Goal: Task Accomplishment & Management: Use online tool/utility

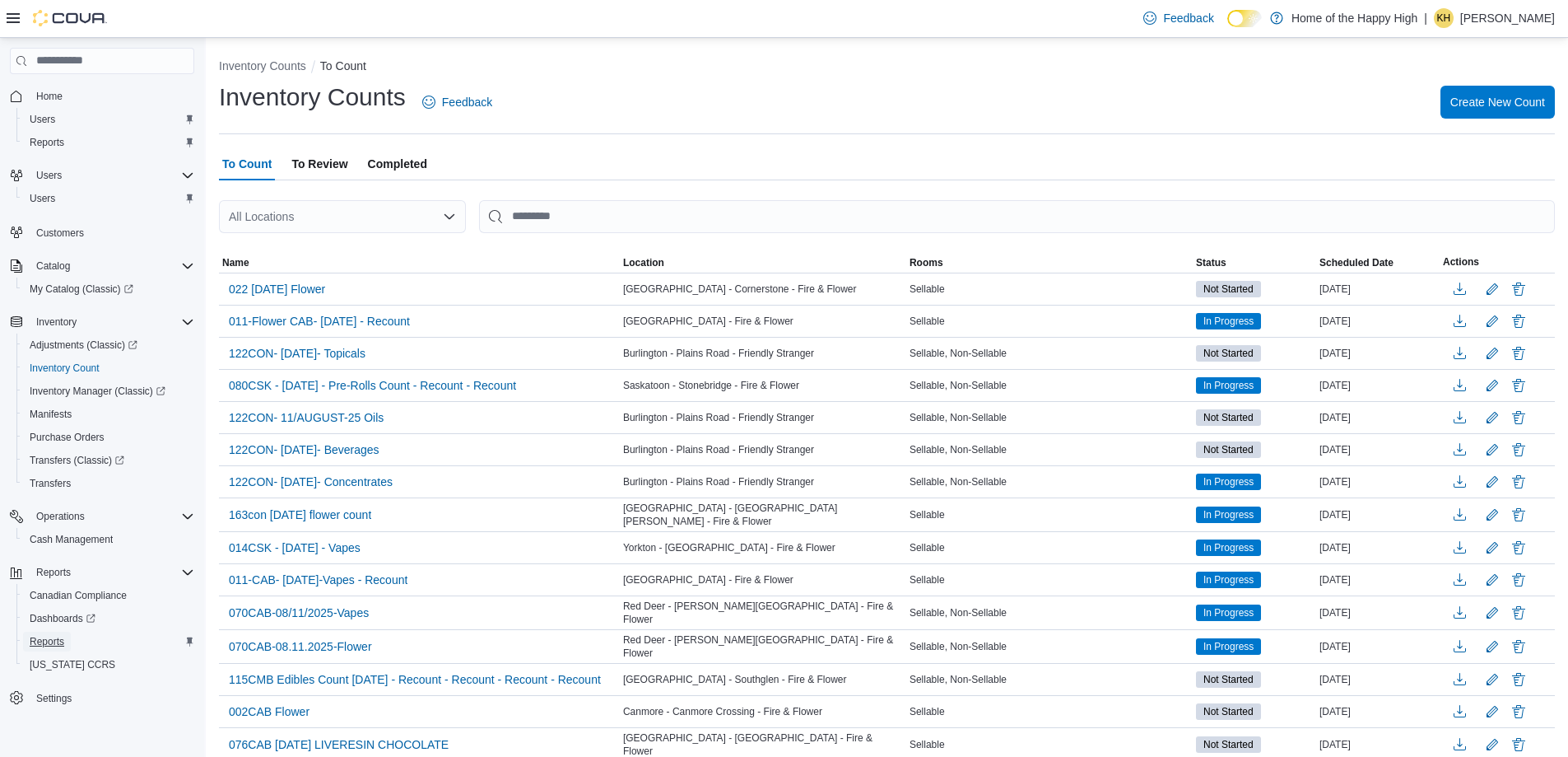
click at [52, 638] on span "Reports" at bounding box center [47, 641] width 35 height 13
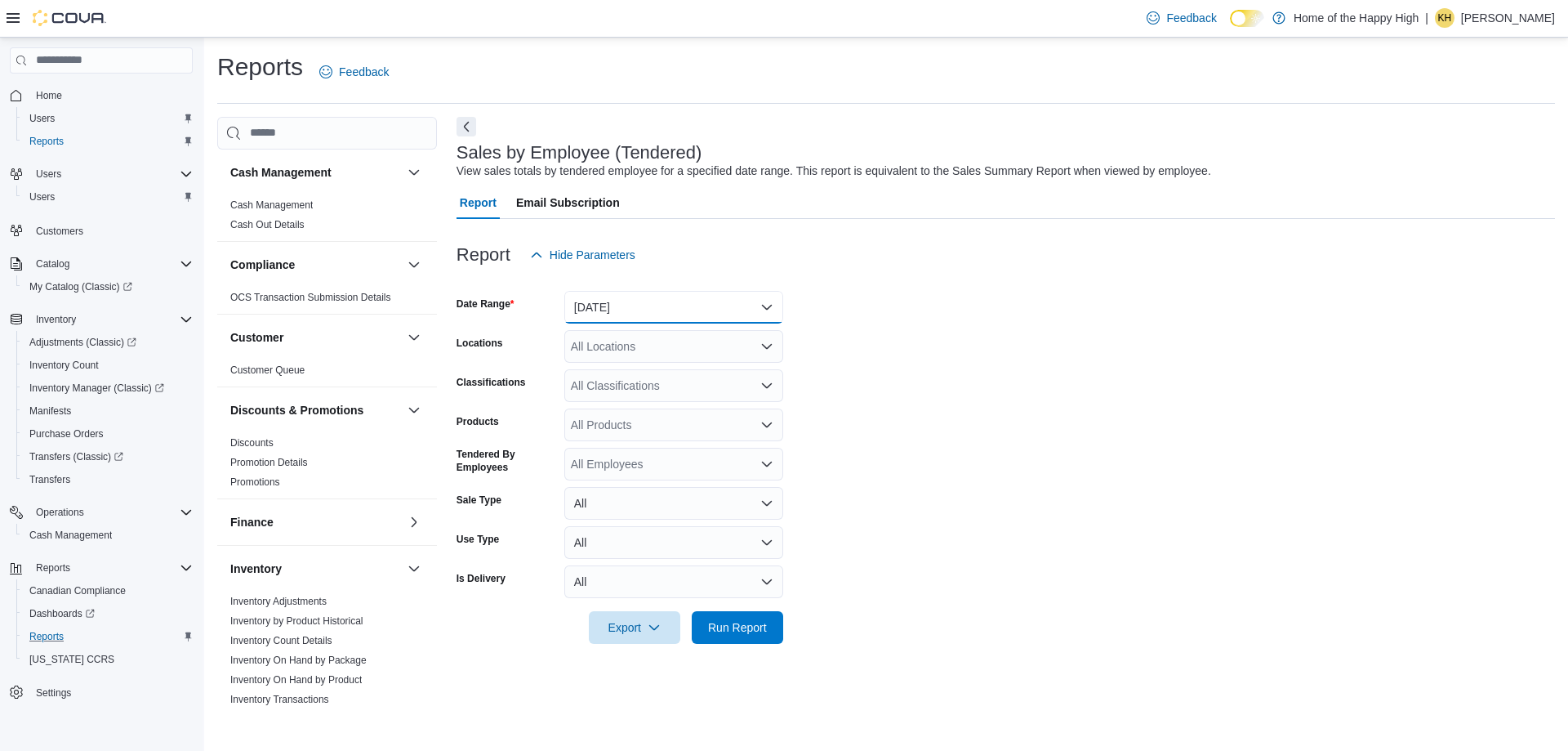
click at [615, 300] on button "[DATE]" at bounding box center [673, 307] width 218 height 33
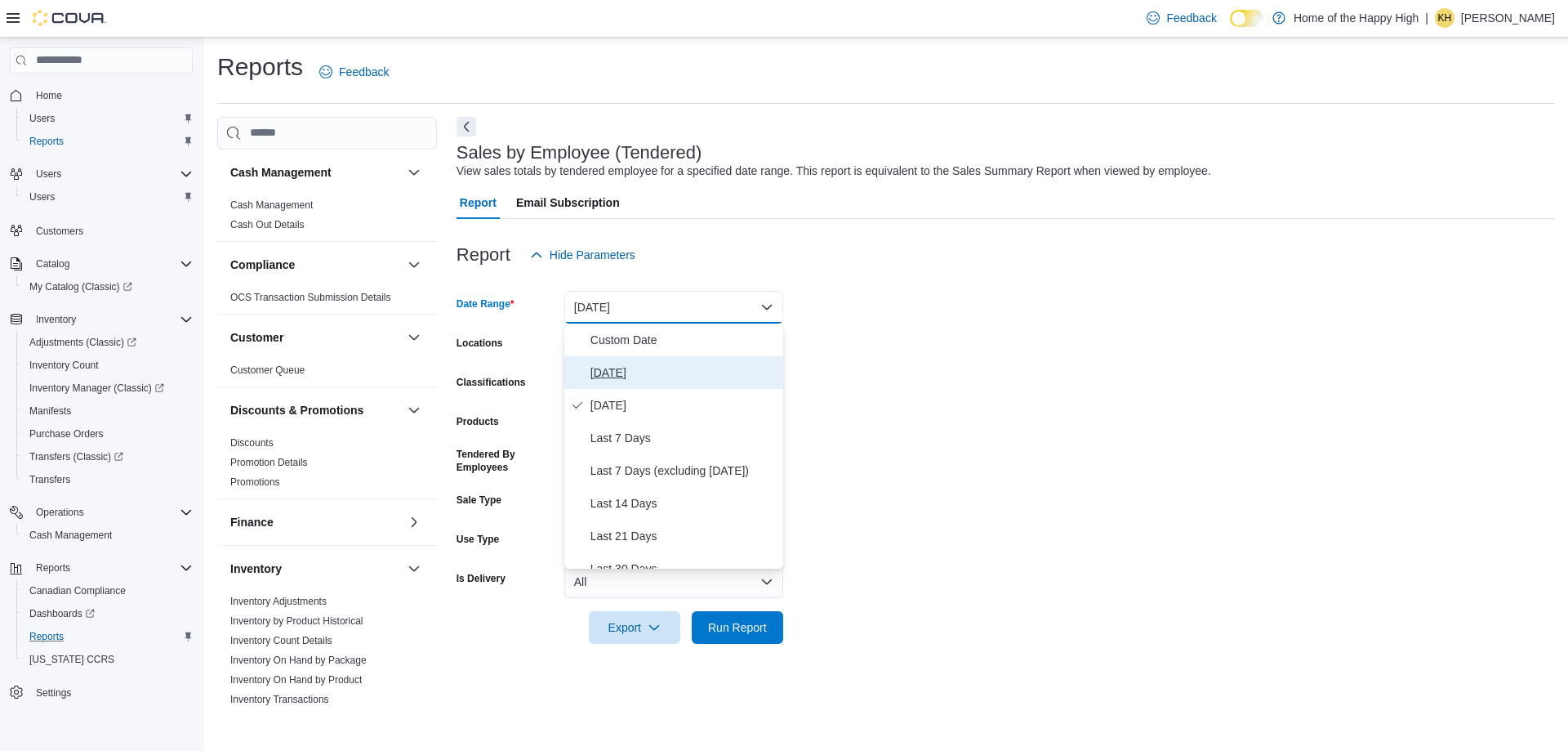
click at [607, 374] on span "[DATE]" at bounding box center [683, 372] width 187 height 20
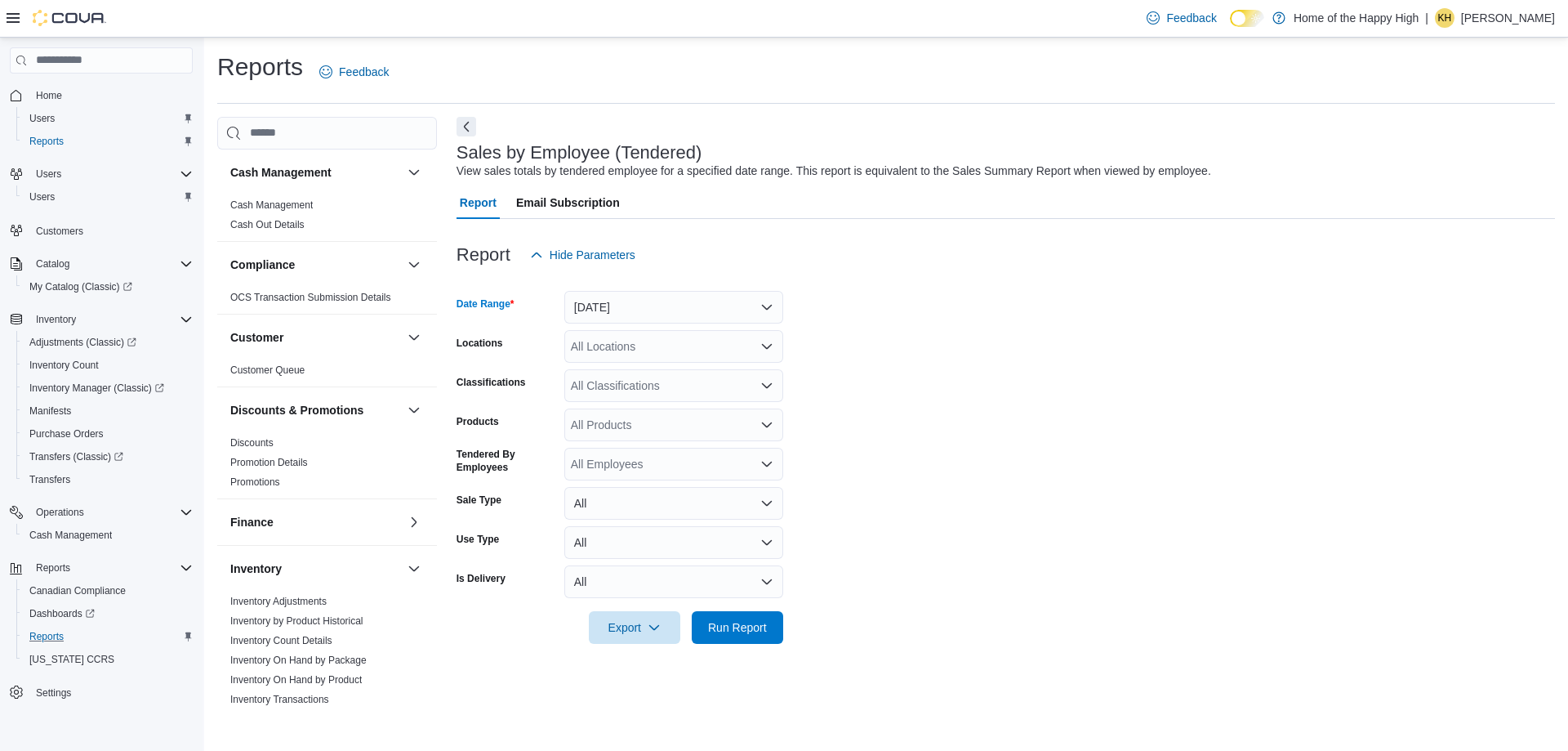
click at [590, 338] on div "All Locations" at bounding box center [673, 346] width 218 height 33
type input "*****"
click at [652, 365] on button "[GEOGRAPHIC_DATA] - Cornerstone - Fire & Flower" at bounding box center [673, 374] width 218 height 24
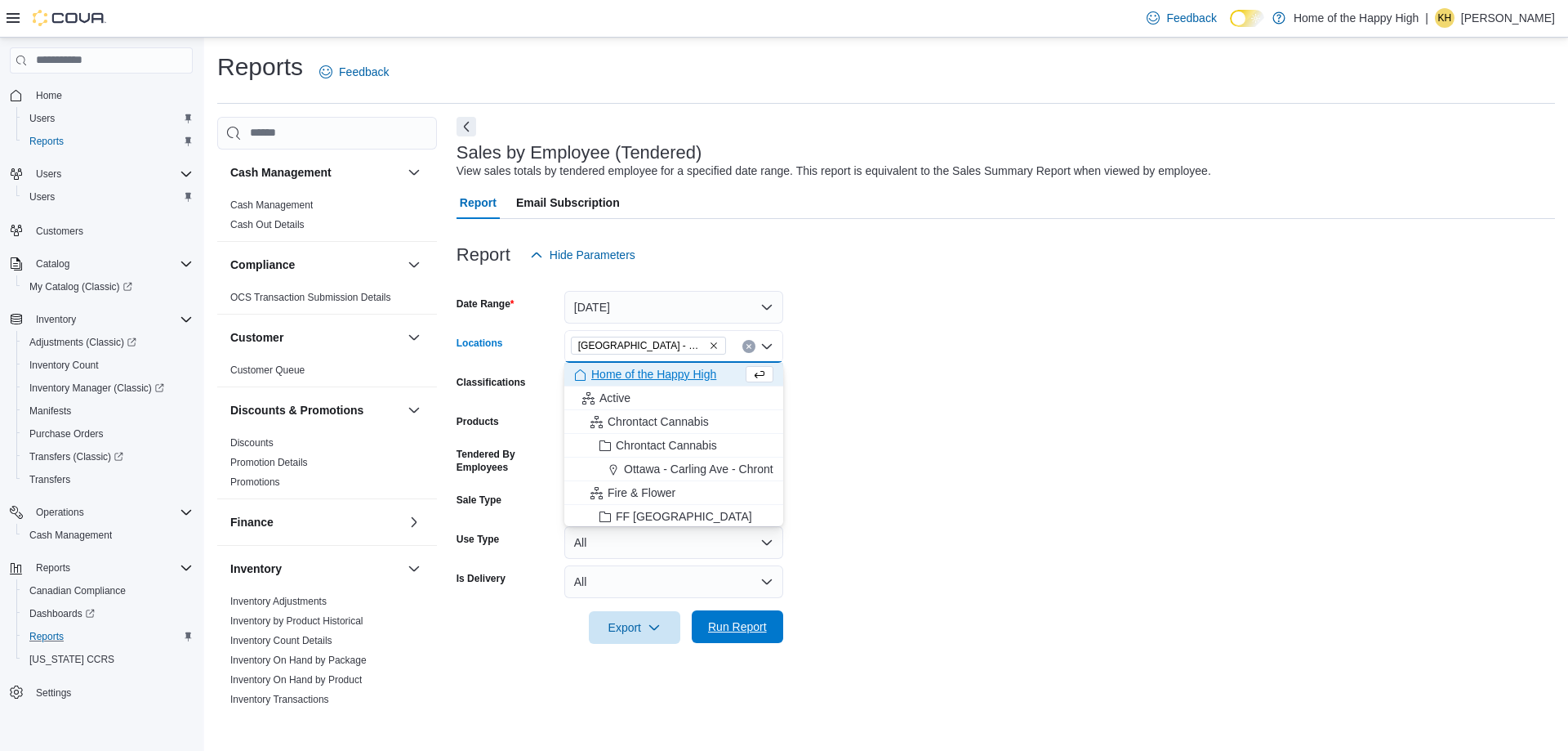
click at [743, 628] on span "Run Report" at bounding box center [737, 626] width 59 height 16
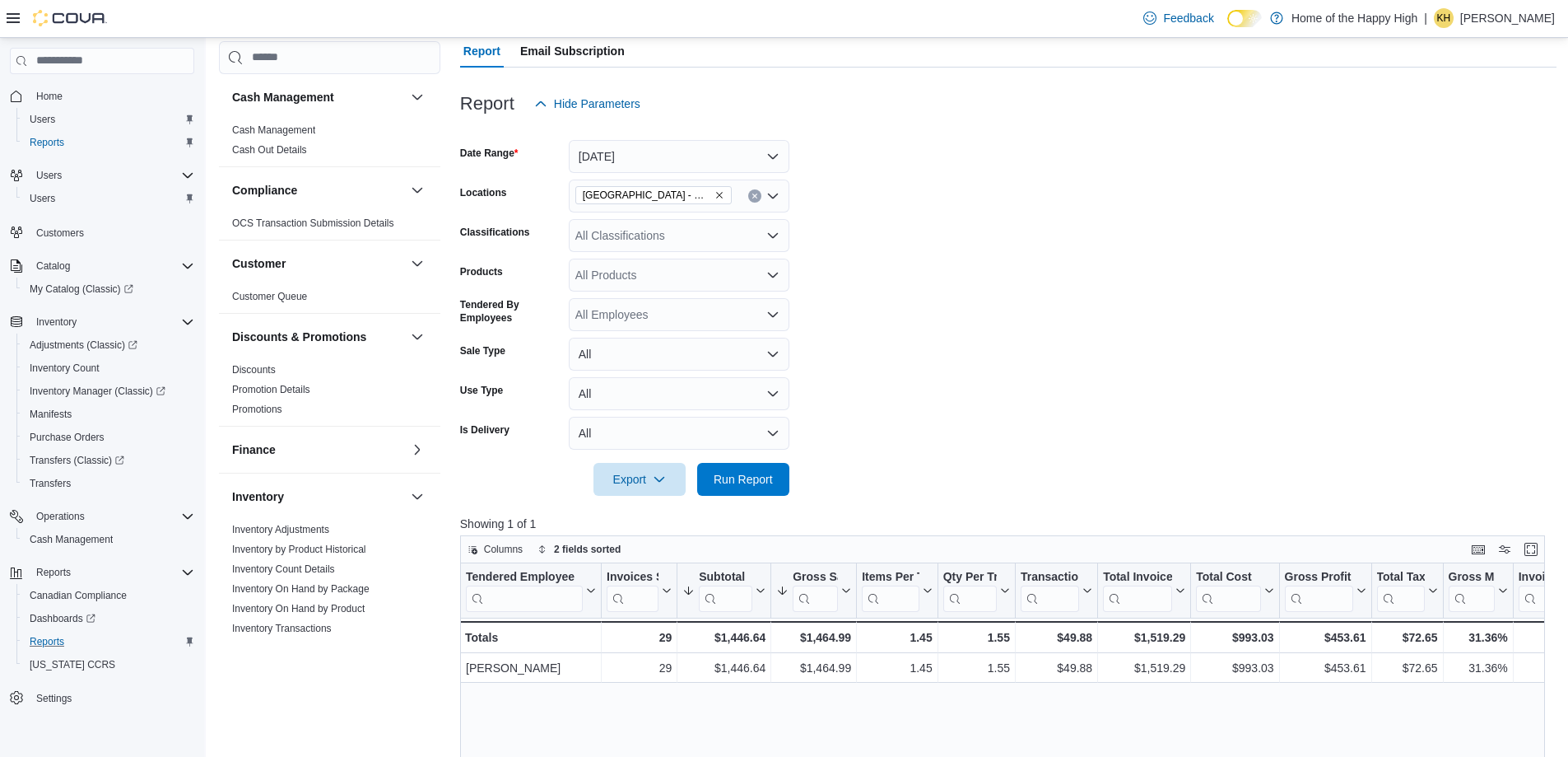
scroll to position [164, 0]
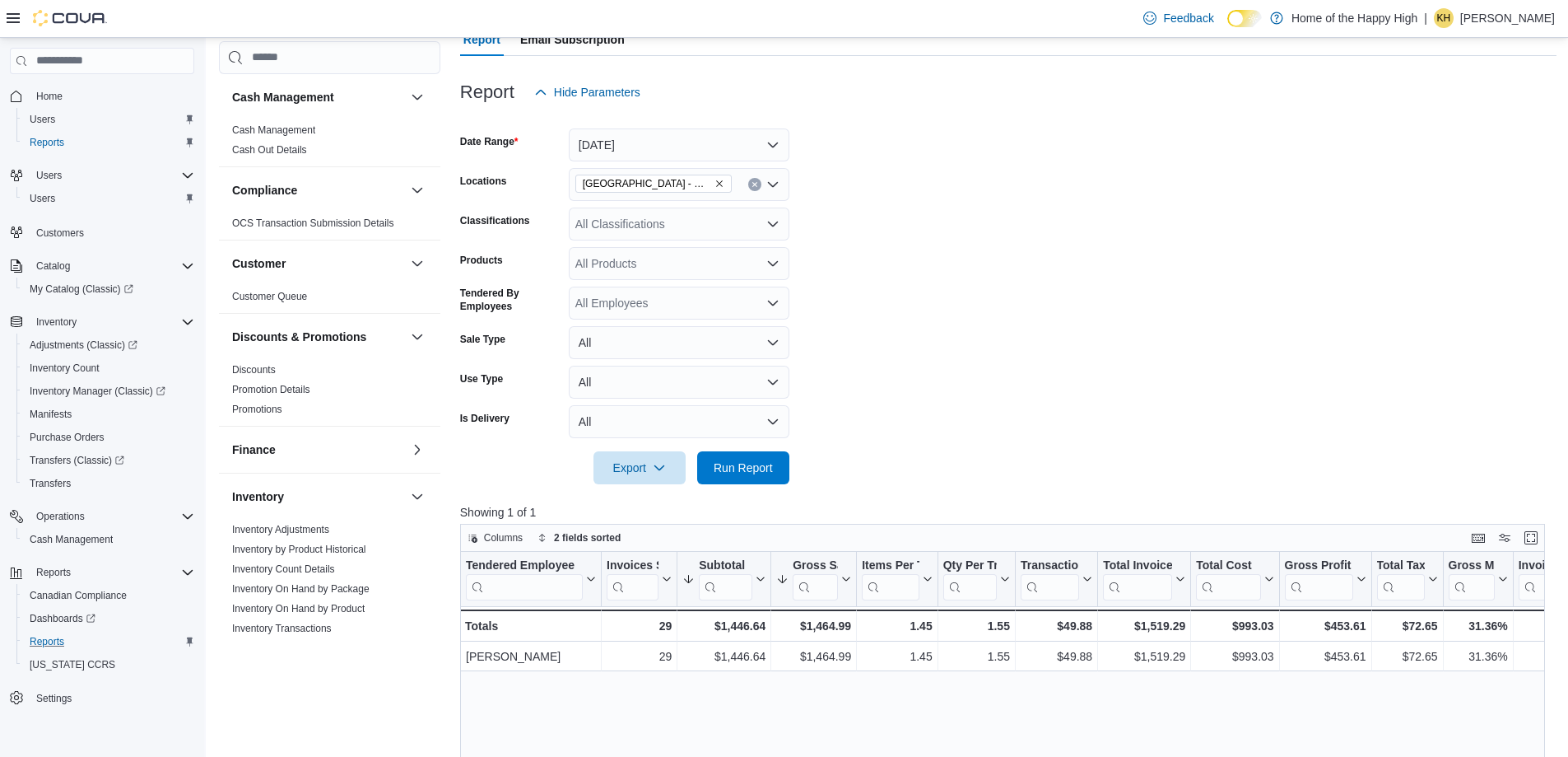
click at [756, 188] on button "Clear input" at bounding box center [755, 184] width 13 height 13
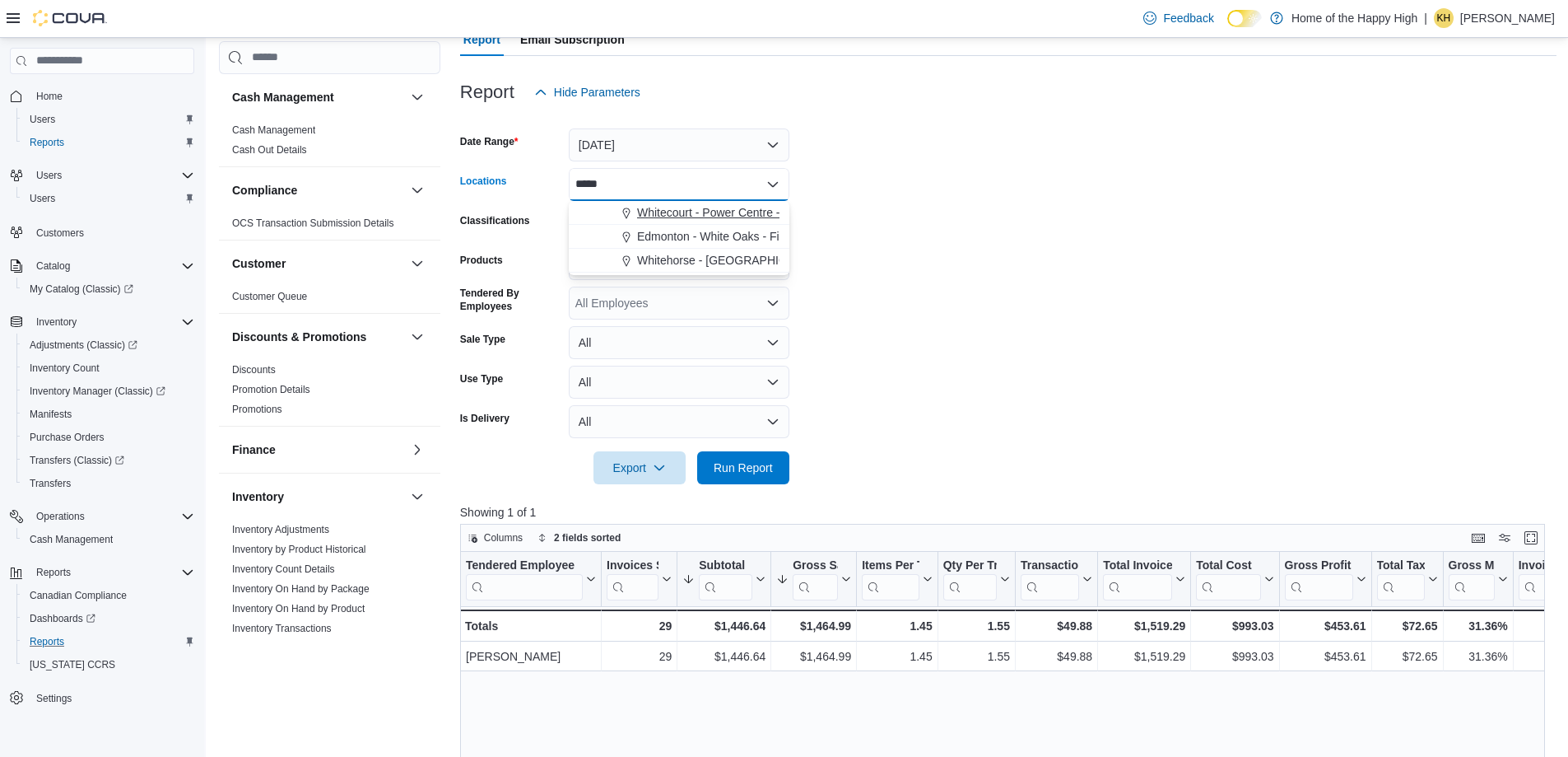
type input "*****"
click at [743, 209] on span "Whitecourt - Power Centre - Fire & Flower" at bounding box center [744, 213] width 215 height 17
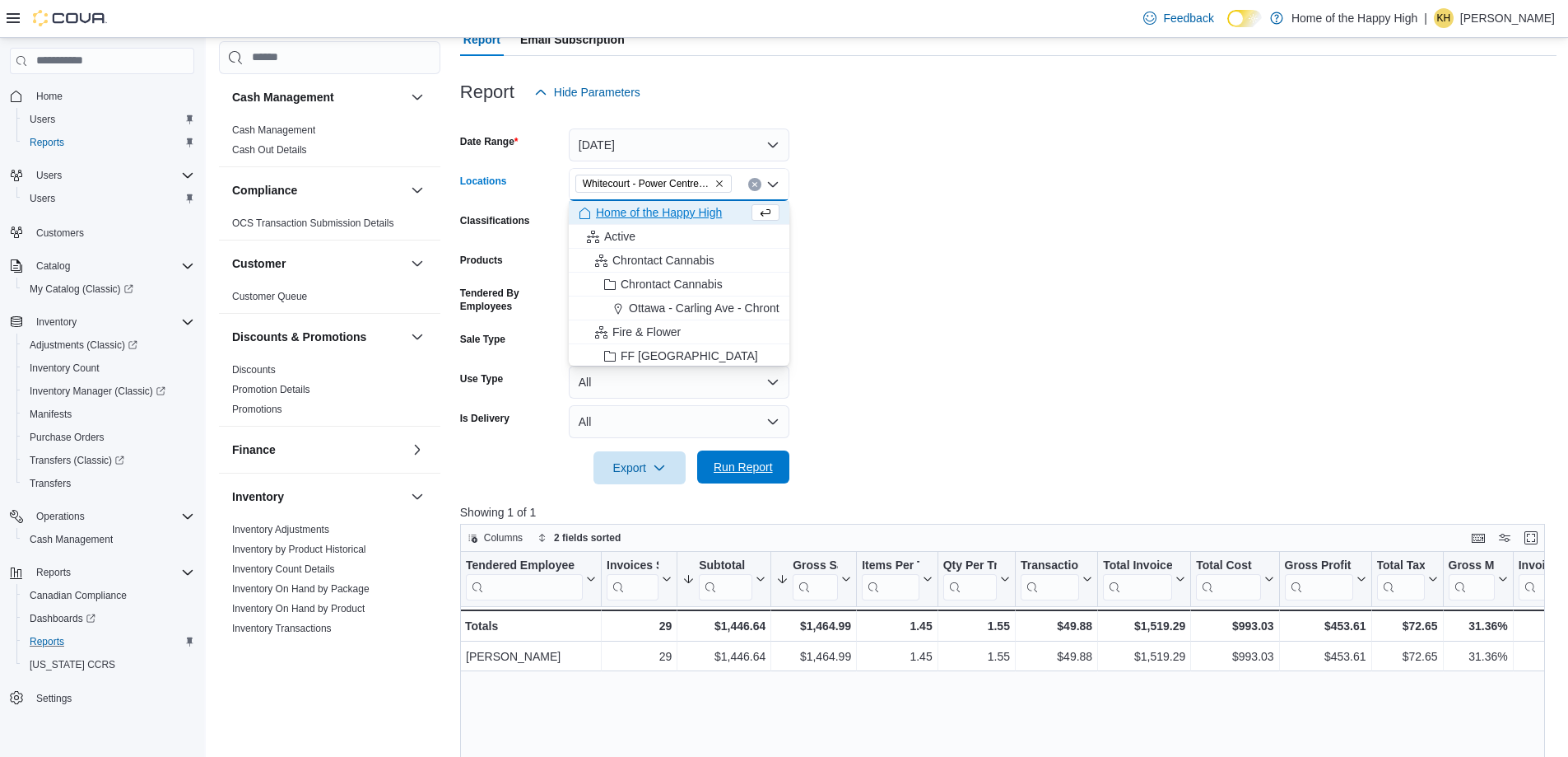
click at [729, 462] on span "Run Report" at bounding box center [743, 467] width 60 height 17
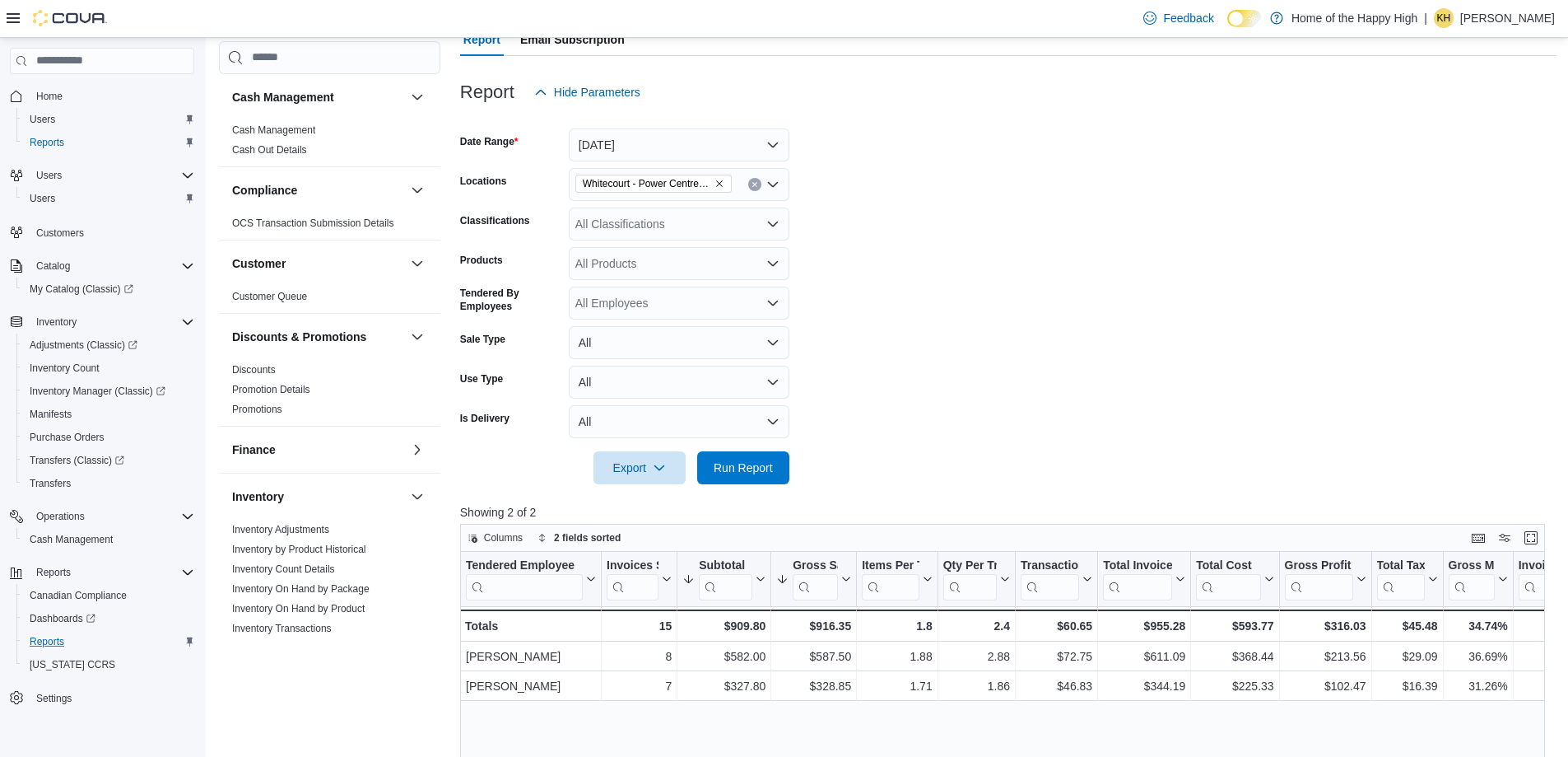
click at [752, 185] on icon "Clear input" at bounding box center [754, 184] width 6 height 6
type input "*****"
click at [737, 210] on span "[GEOGRAPHIC_DATA] - Cornerstone - Fire & Flower" at bounding box center [773, 213] width 272 height 17
click at [728, 465] on span "Run Report" at bounding box center [743, 467] width 60 height 17
click at [1019, 294] on form "Date Range [DATE] Locations [GEOGRAPHIC_DATA] - Cornerstone - Fire & Flower Cla…" at bounding box center [1008, 295] width 1096 height 375
